Goal: Transaction & Acquisition: Purchase product/service

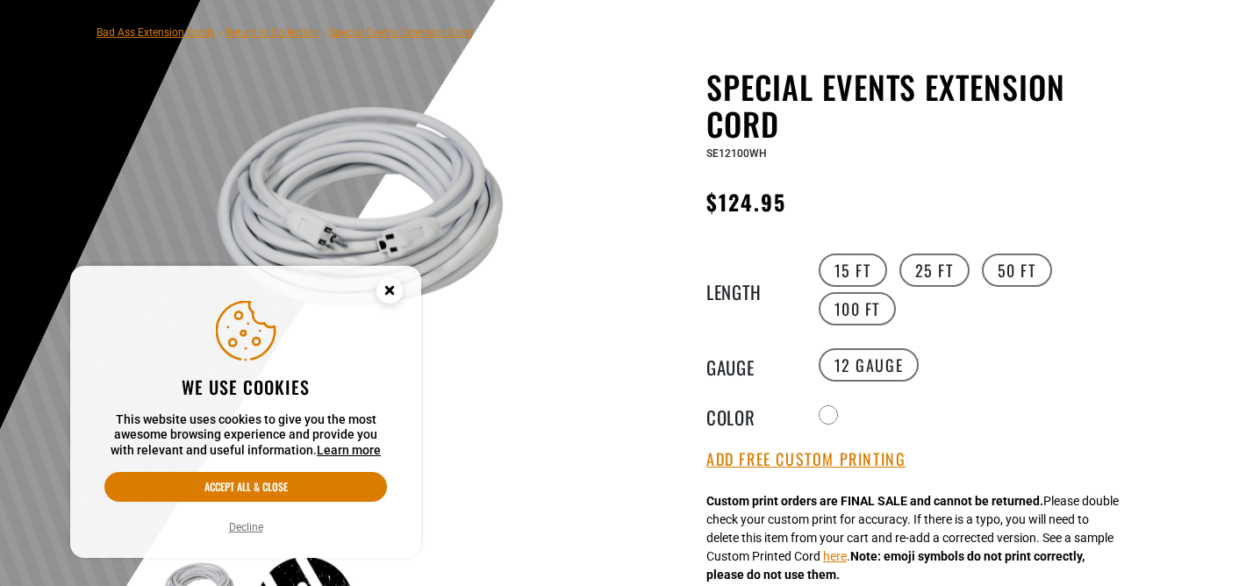
scroll to position [145, 0]
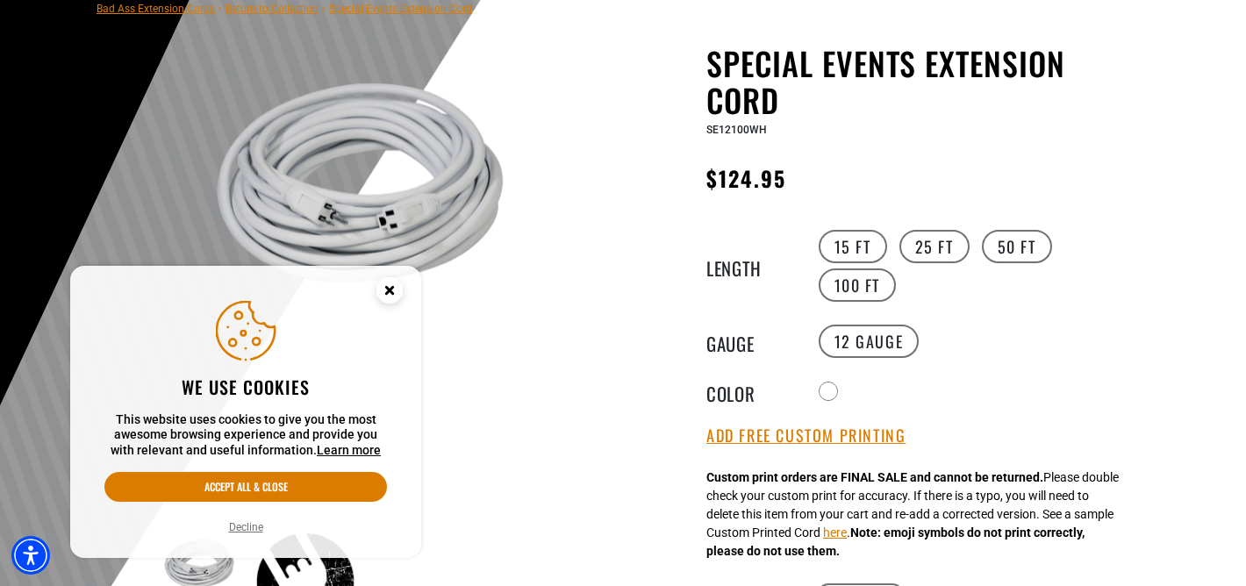
click at [383, 293] on circle "Cookie Consent" at bounding box center [389, 290] width 26 height 26
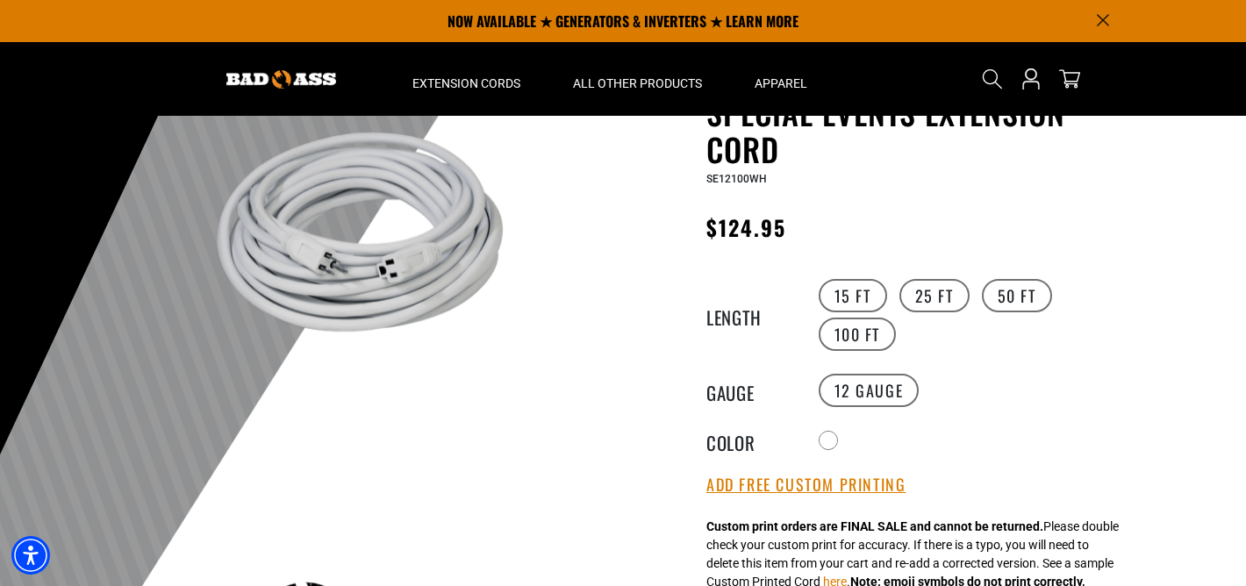
scroll to position [0, 0]
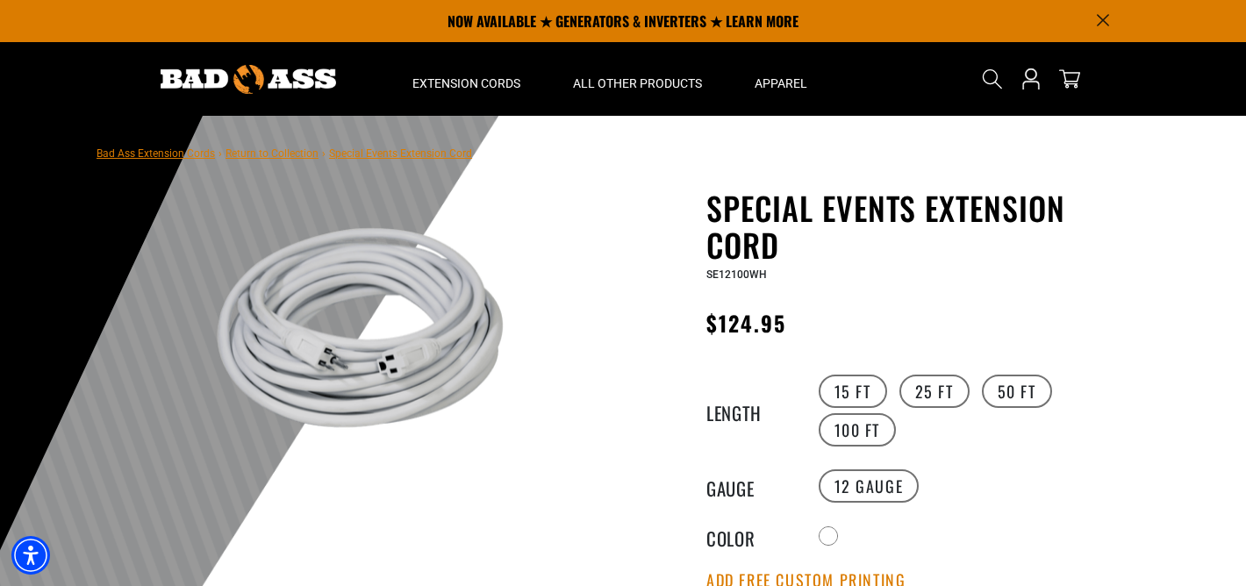
click at [390, 162] on nav "Bad Ass Extension Cords › Return to Collection › Special Events Extension Cord" at bounding box center [285, 152] width 376 height 21
click at [375, 154] on span "Special Events Extension Cord" at bounding box center [400, 153] width 143 height 12
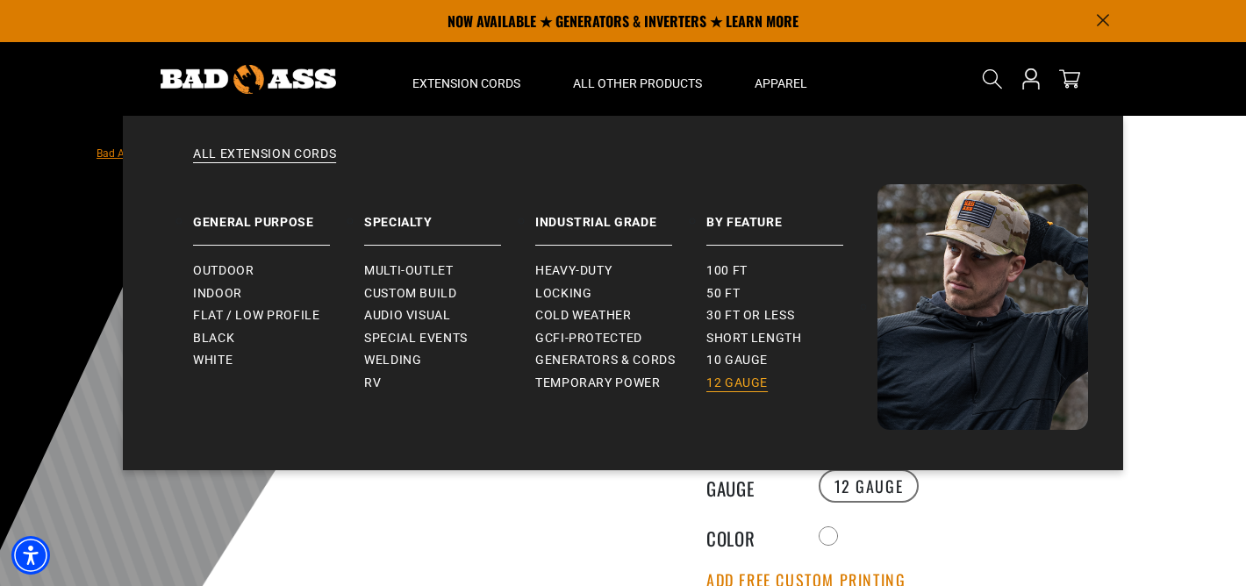
click at [735, 377] on span "12 gauge" at bounding box center [736, 384] width 61 height 16
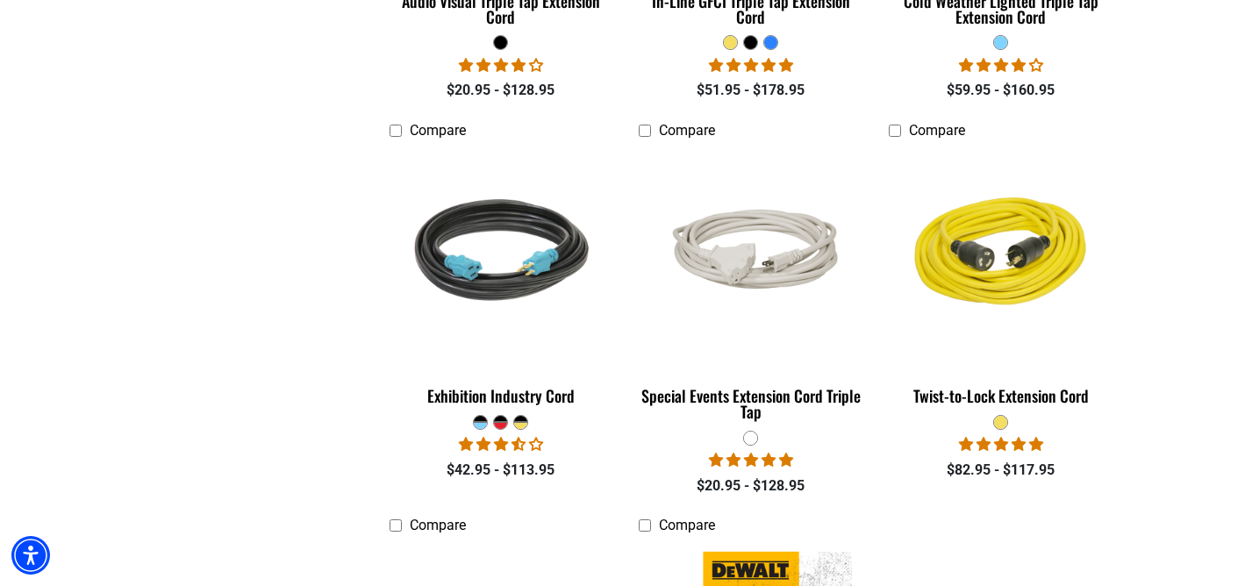
scroll to position [2407, 0]
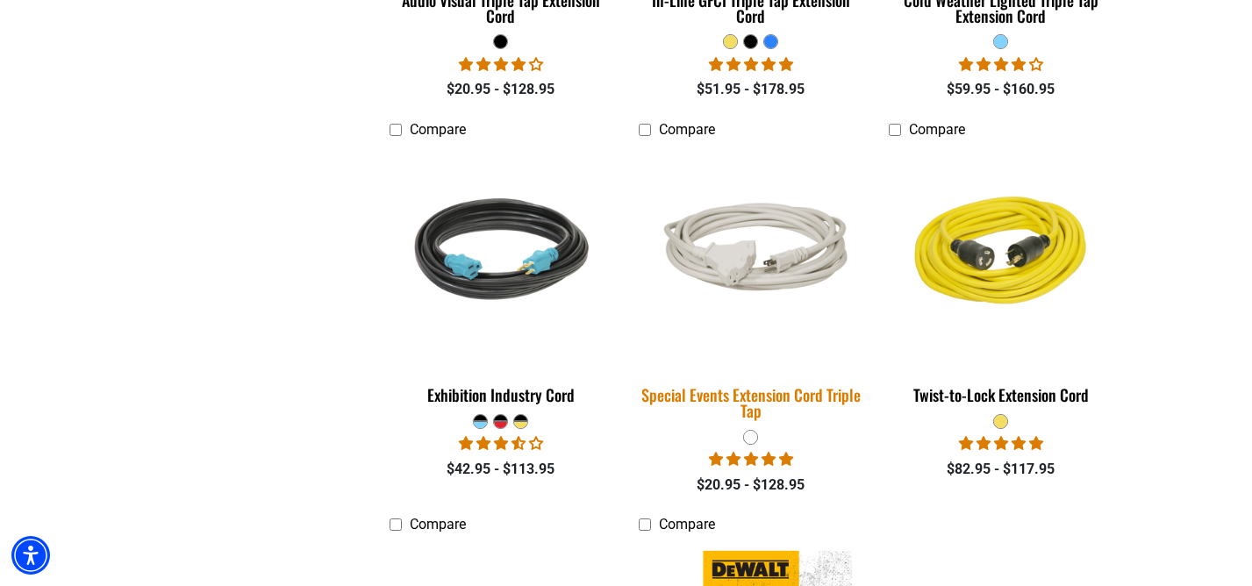
click at [774, 262] on img at bounding box center [751, 257] width 246 height 150
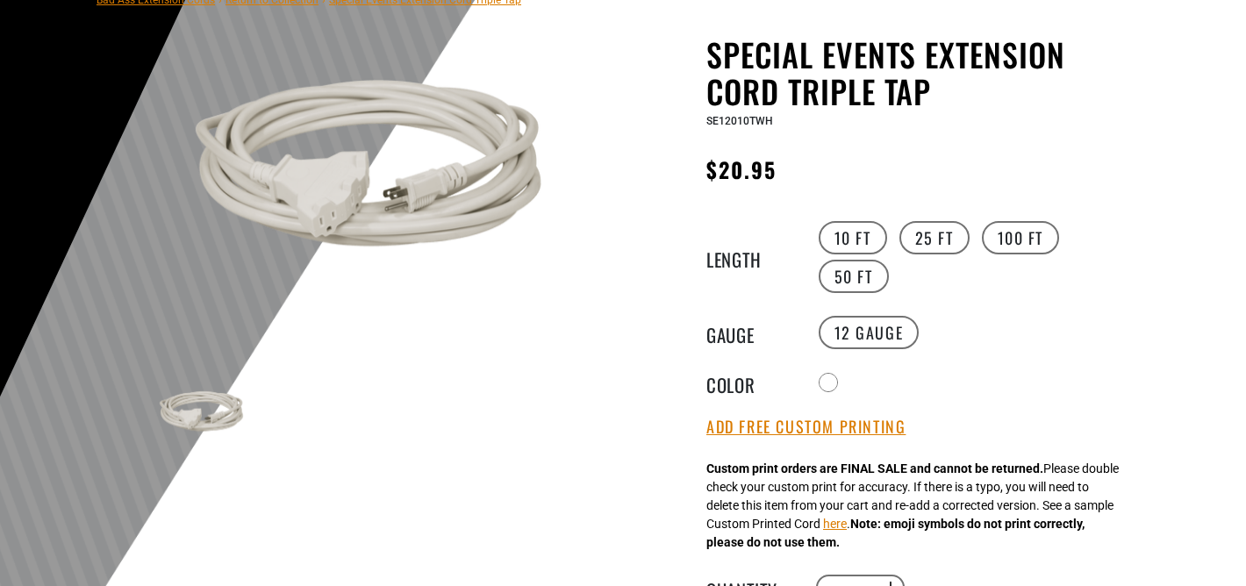
scroll to position [157, 0]
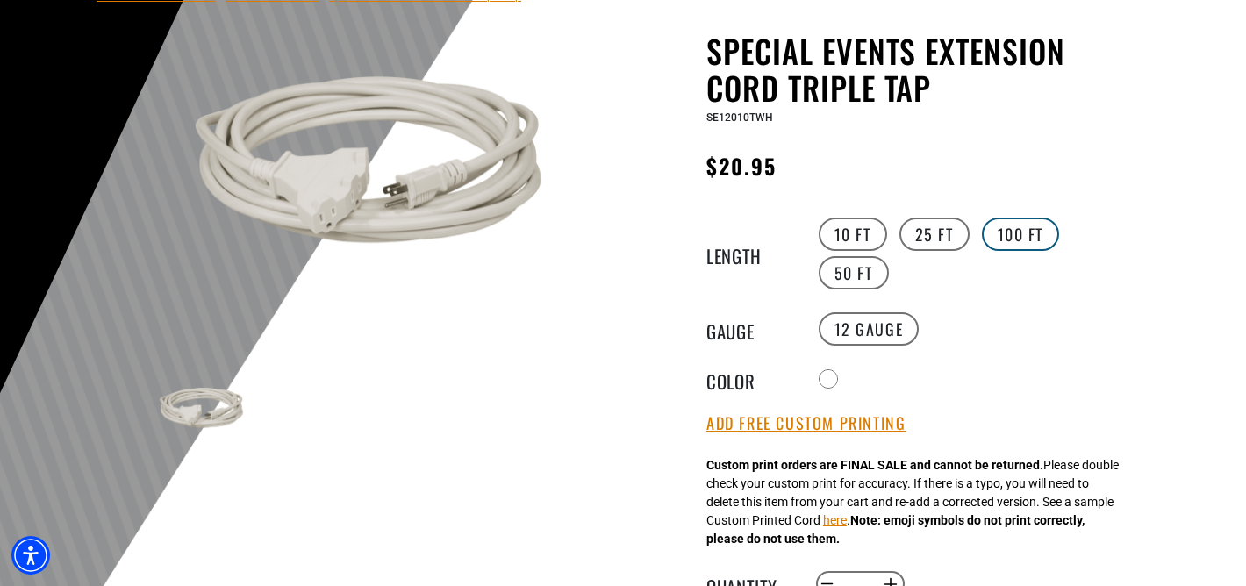
click at [1000, 233] on label "100 FT" at bounding box center [1021, 234] width 78 height 33
